Goal: Task Accomplishment & Management: Manage account settings

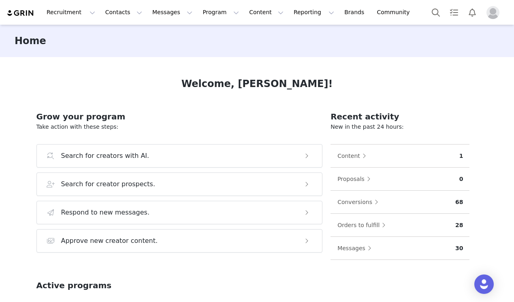
click at [495, 14] on img "Profile" at bounding box center [493, 12] width 13 height 13
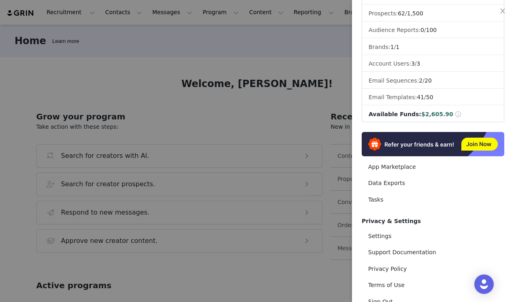
scroll to position [108, 0]
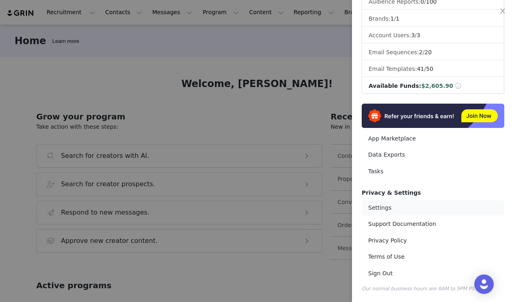
click at [388, 206] on link "Settings" at bounding box center [433, 208] width 143 height 15
select select "UTC"
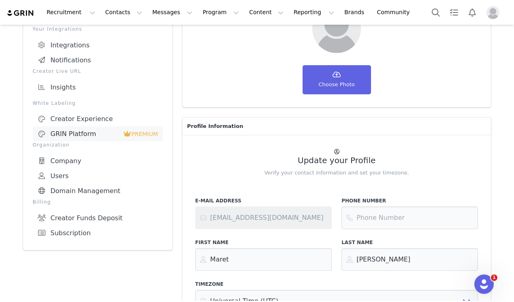
scroll to position [92, 0]
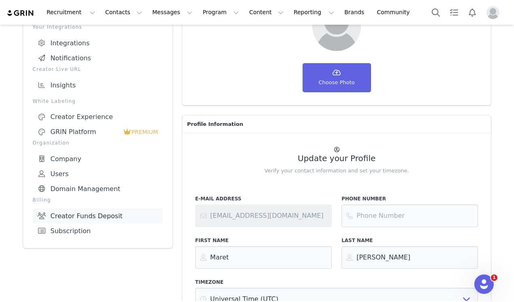
click at [99, 219] on link "Creator Funds Deposit" at bounding box center [98, 216] width 130 height 15
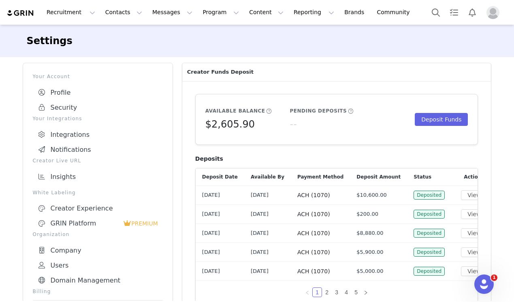
scroll to position [334, 0]
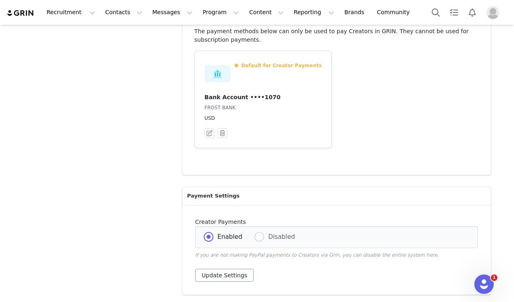
click at [222, 272] on button "Update Settings" at bounding box center [224, 275] width 59 height 13
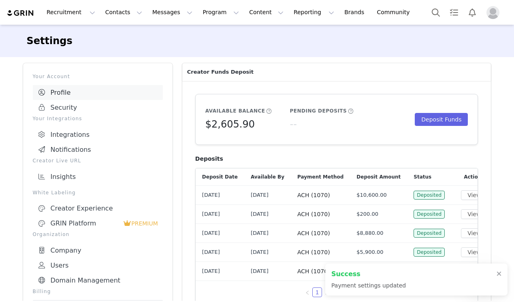
click at [77, 94] on link "Profile" at bounding box center [98, 92] width 130 height 15
select select "UTC"
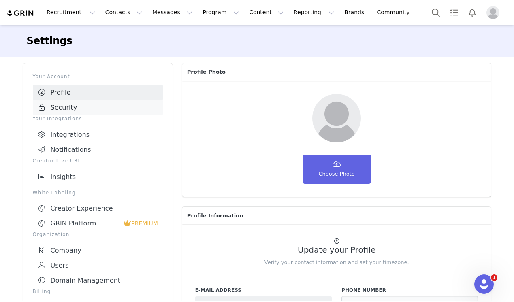
click at [70, 106] on link "Security" at bounding box center [98, 107] width 130 height 15
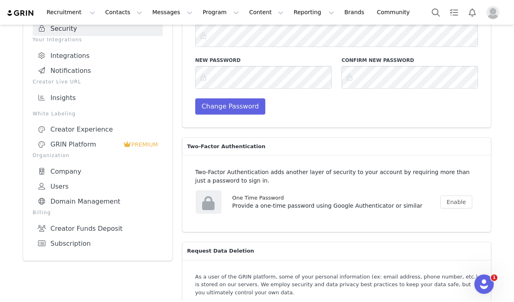
scroll to position [117, 0]
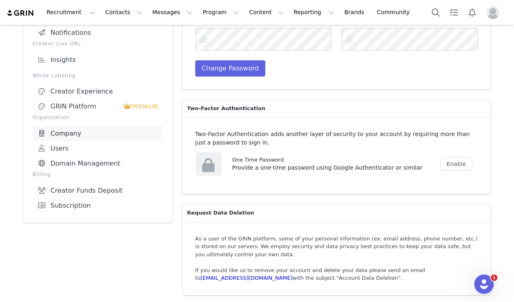
click at [87, 127] on link "Company" at bounding box center [98, 133] width 130 height 15
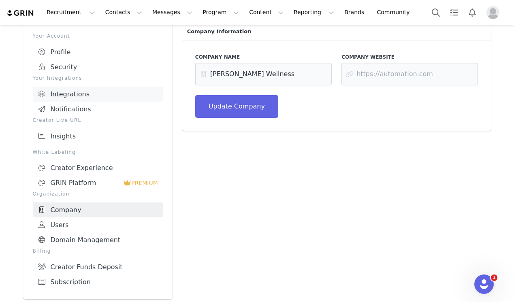
click at [94, 90] on link "Integrations" at bounding box center [98, 94] width 130 height 15
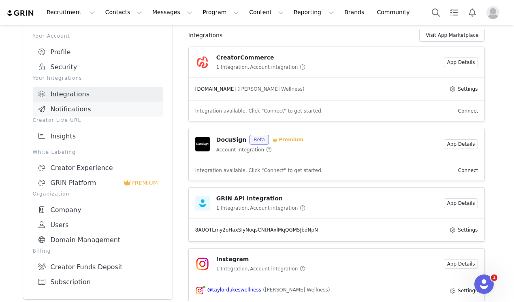
click at [103, 110] on link "Notifications" at bounding box center [98, 109] width 130 height 15
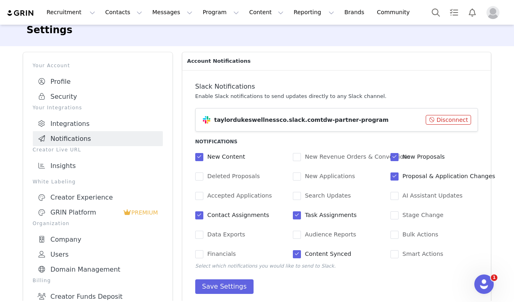
scroll to position [15, 0]
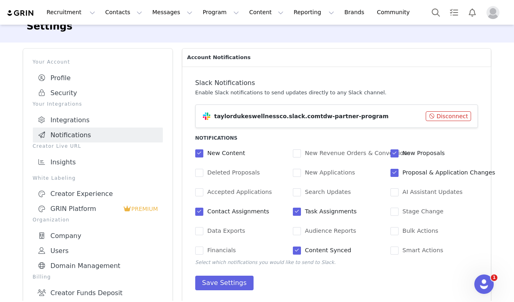
click at [488, 13] on img "Profile" at bounding box center [493, 12] width 13 height 13
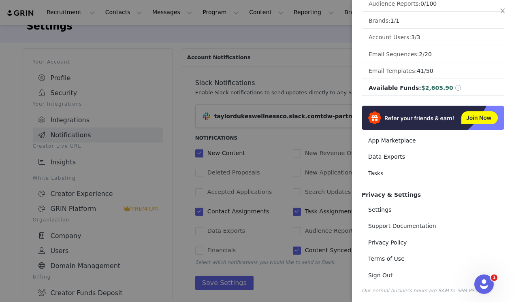
scroll to position [108, 0]
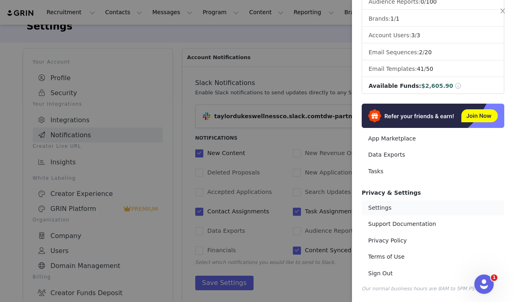
click at [381, 208] on link "Settings" at bounding box center [433, 208] width 143 height 15
select select "UTC"
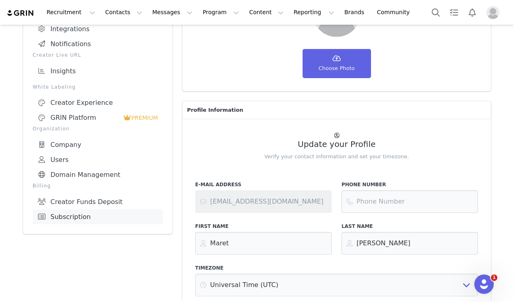
click at [73, 210] on link "Subscription" at bounding box center [98, 217] width 130 height 15
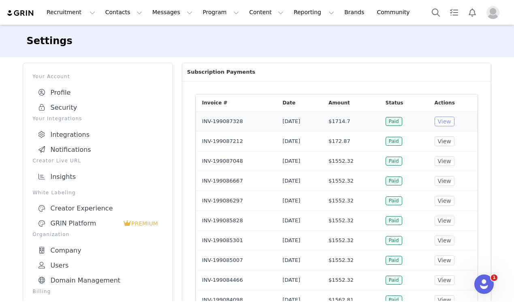
click at [455, 124] on button "View" at bounding box center [445, 122] width 20 height 10
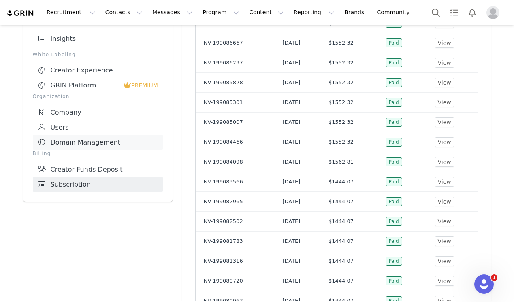
click at [137, 140] on link "Domain Management" at bounding box center [98, 142] width 130 height 15
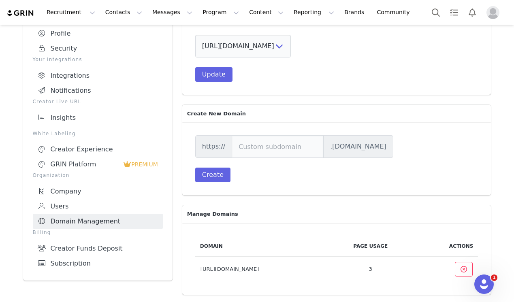
scroll to position [59, 0]
click at [76, 187] on link "Company" at bounding box center [98, 191] width 130 height 15
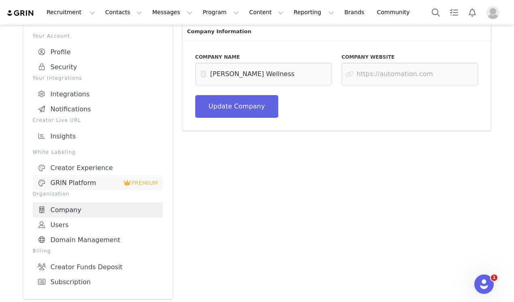
click at [70, 179] on div "GRIN Platform" at bounding box center [81, 183] width 86 height 8
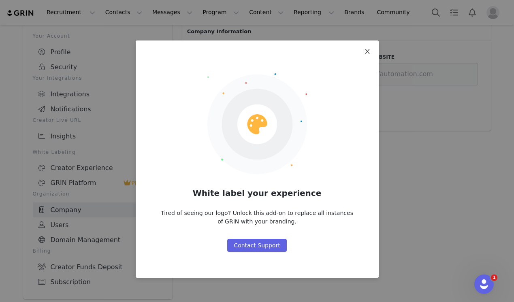
click at [366, 46] on span "Close" at bounding box center [367, 52] width 23 height 23
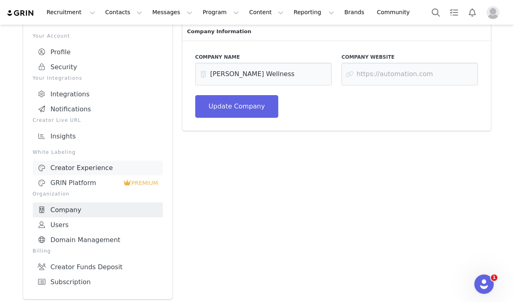
click at [107, 167] on div "Creator Experience" at bounding box center [98, 168] width 120 height 8
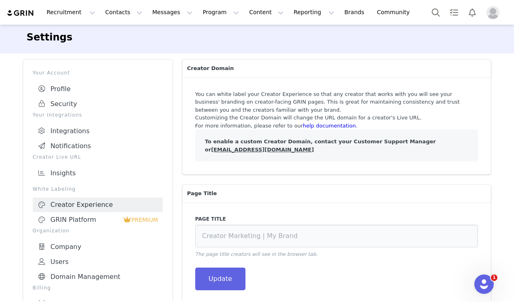
scroll to position [3, 0]
click at [85, 149] on link "Notifications" at bounding box center [98, 146] width 130 height 15
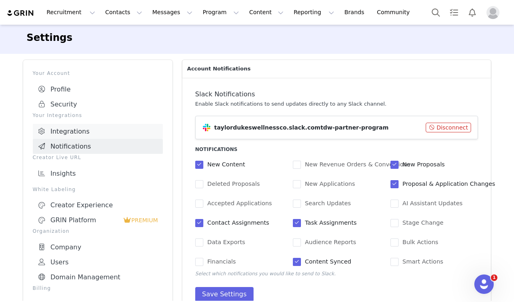
click at [94, 125] on link "Integrations" at bounding box center [98, 131] width 130 height 15
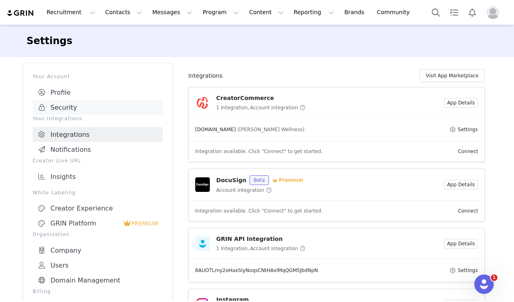
click at [64, 100] on link "Security" at bounding box center [98, 107] width 130 height 15
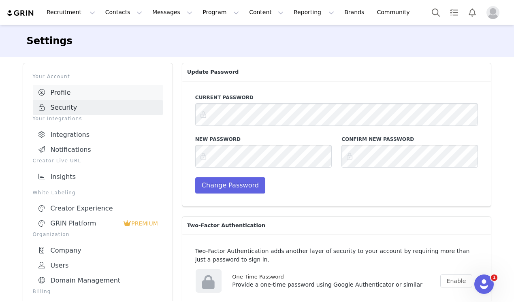
click at [78, 90] on link "Profile" at bounding box center [98, 92] width 130 height 15
select select "UTC"
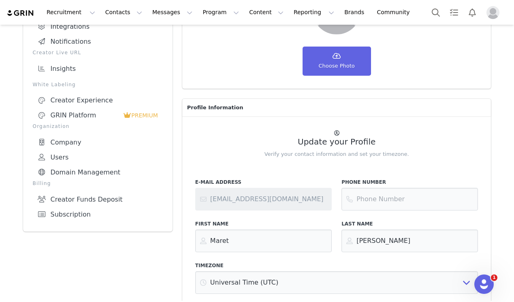
scroll to position [152, 0]
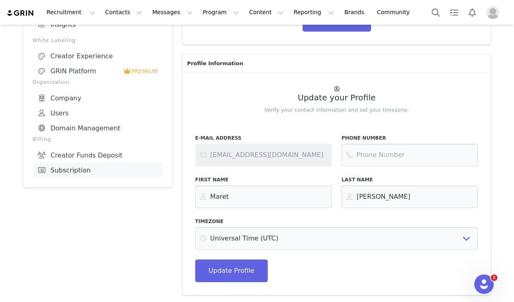
click at [59, 165] on link "Subscription" at bounding box center [98, 170] width 130 height 15
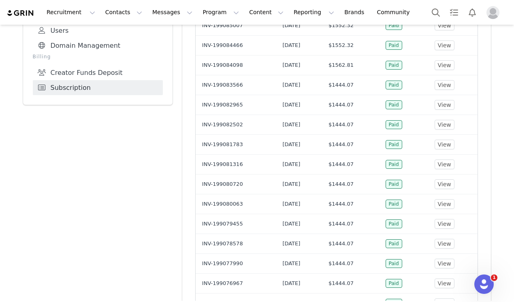
scroll to position [277, 0]
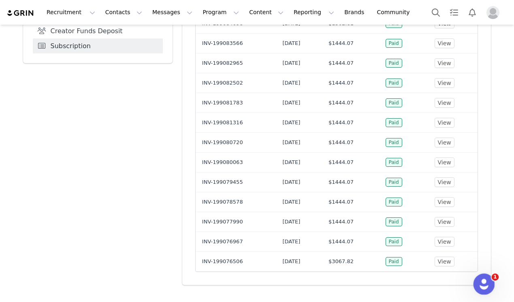
click at [480, 285] on icon "Open Intercom Messenger" at bounding box center [483, 283] width 13 height 13
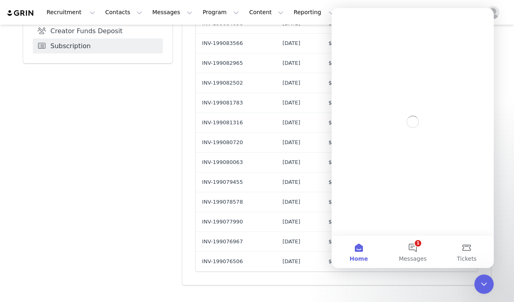
scroll to position [0, 0]
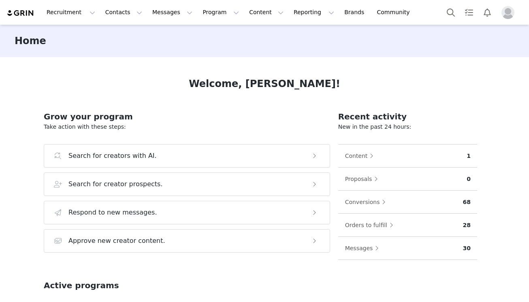
click at [523, 13] on div "Recruitment Recruitment Creator Search Curated Lists Landing Pages Web Extensio…" at bounding box center [264, 12] width 529 height 25
click at [506, 13] on img "Profile" at bounding box center [508, 12] width 13 height 13
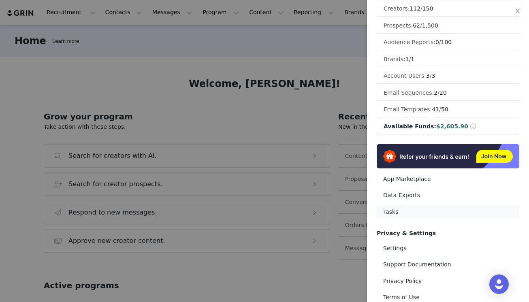
scroll to position [69, 0]
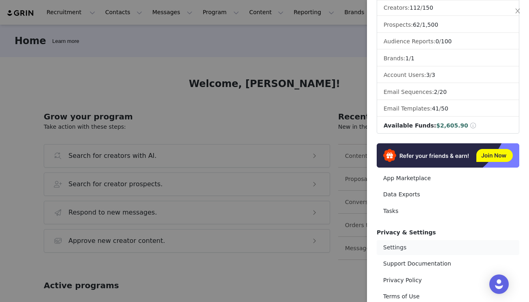
click at [409, 250] on link "Settings" at bounding box center [448, 247] width 143 height 15
select select "UTC"
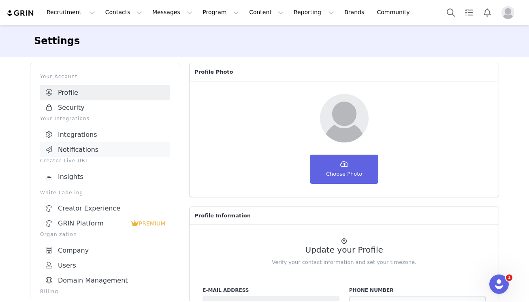
click at [78, 150] on link "Notifications" at bounding box center [105, 149] width 130 height 15
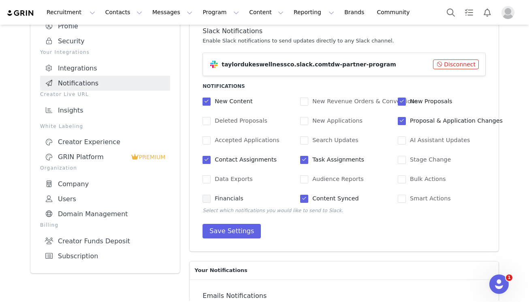
scroll to position [144, 0]
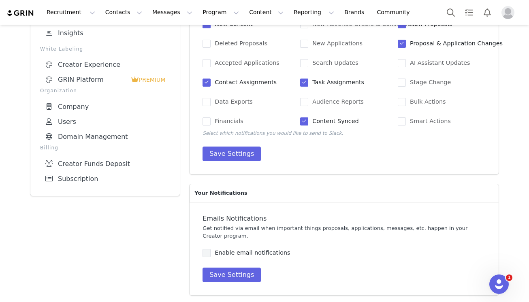
click at [217, 254] on span "Enable email notifications" at bounding box center [250, 253] width 79 height 8
click at [211, 249] on input "Enable email notifications" at bounding box center [211, 249] width 0 height 0
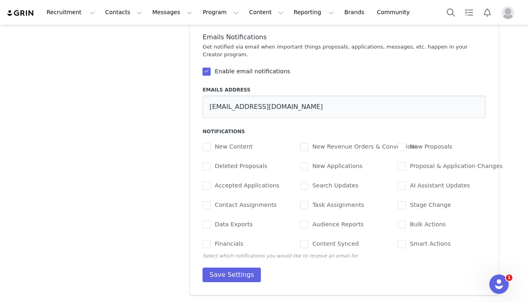
scroll to position [318, 0]
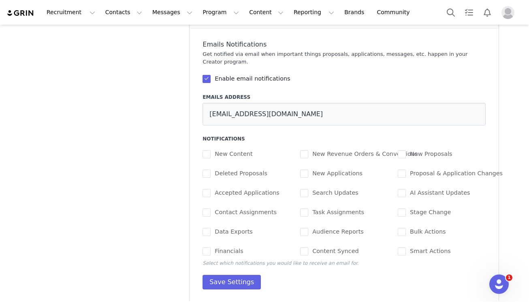
click at [250, 73] on div "Emails Notifications Get notified via email when important things proposals, ap…" at bounding box center [344, 165] width 283 height 249
click at [244, 80] on span "Enable email notifications" at bounding box center [250, 79] width 79 height 8
click at [211, 75] on input "Enable email notifications" at bounding box center [211, 75] width 0 height 0
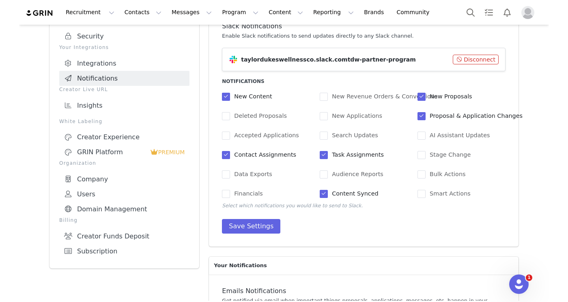
scroll to position [71, 0]
